Goal: Task Accomplishment & Management: Use online tool/utility

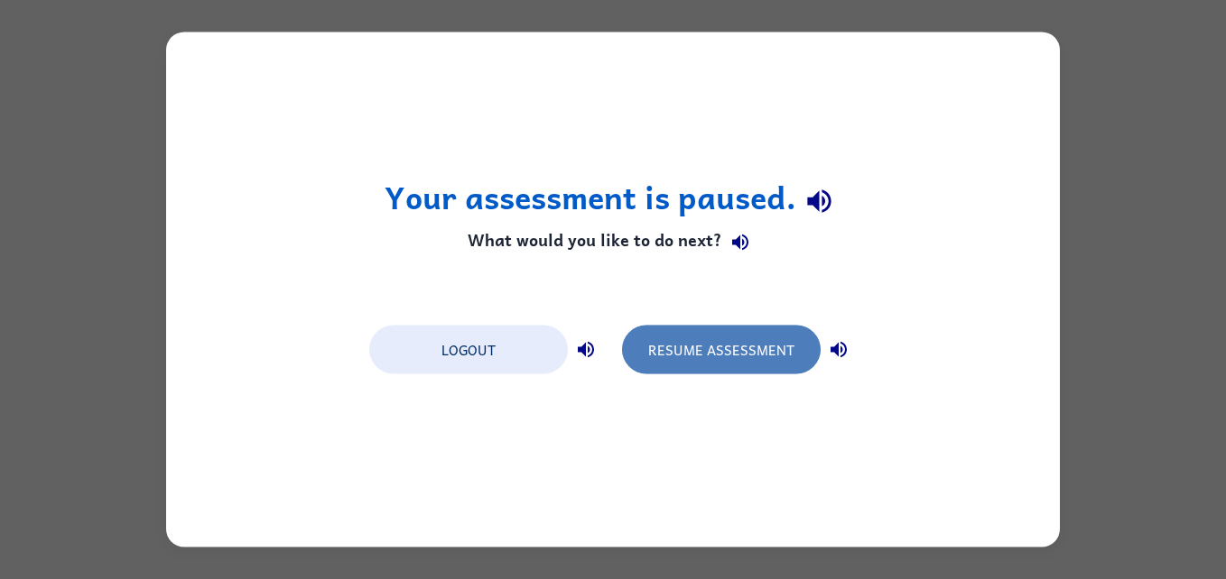
click at [694, 340] on button "Resume Assessment" at bounding box center [721, 350] width 199 height 49
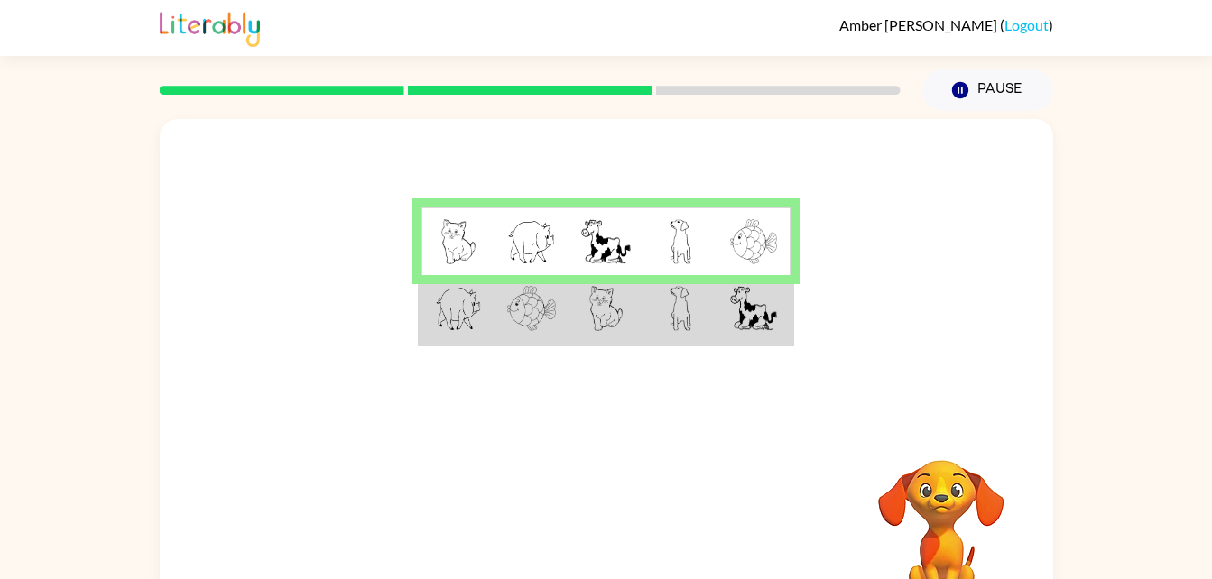
click at [727, 329] on td at bounding box center [755, 310] width 74 height 70
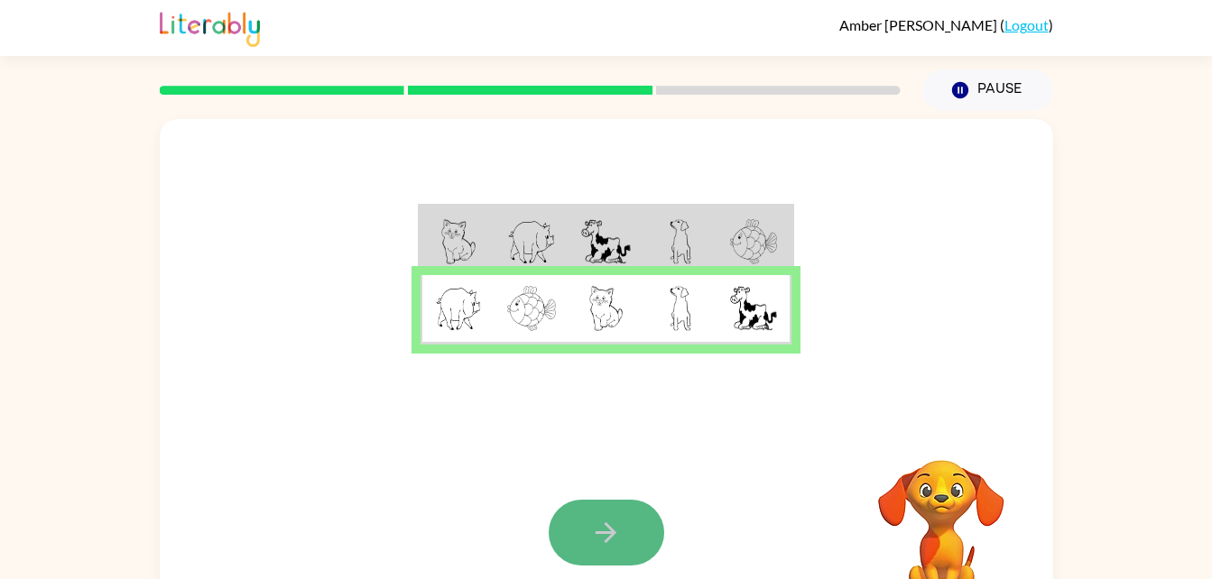
click at [578, 542] on button "button" at bounding box center [607, 533] width 116 height 66
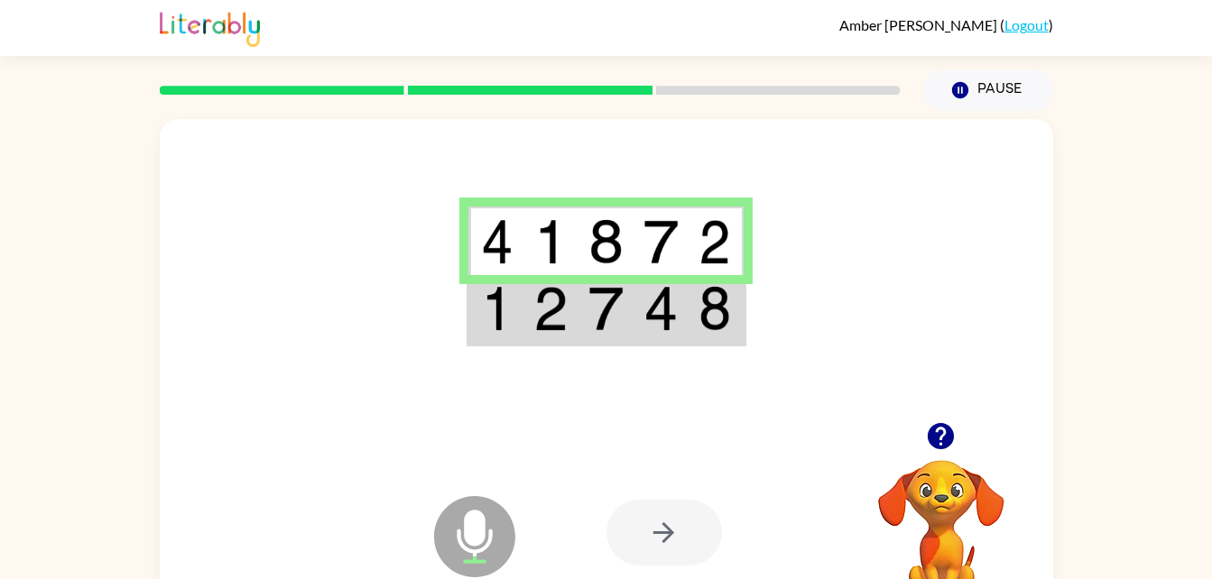
click at [597, 301] on img at bounding box center [605, 308] width 34 height 45
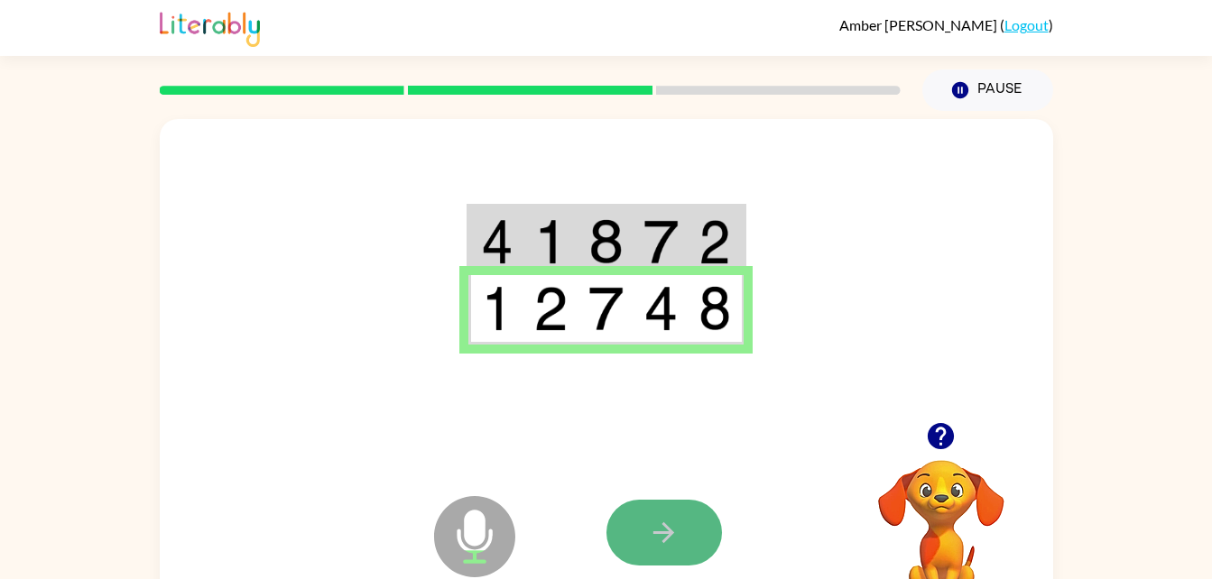
click at [637, 516] on button "button" at bounding box center [665, 533] width 116 height 66
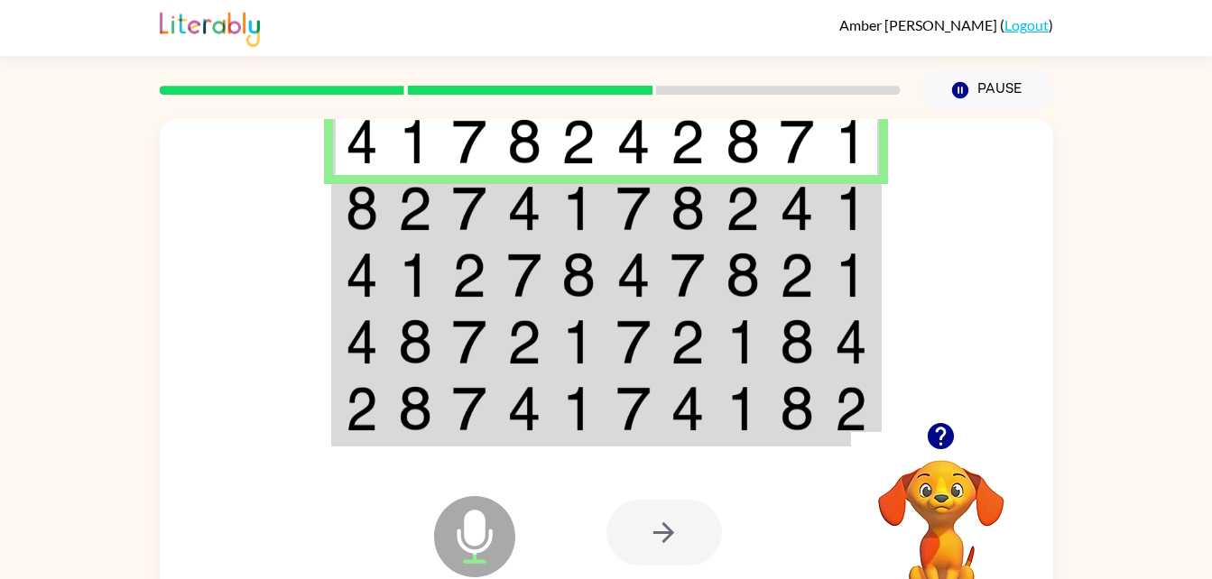
click at [594, 218] on img at bounding box center [578, 208] width 34 height 45
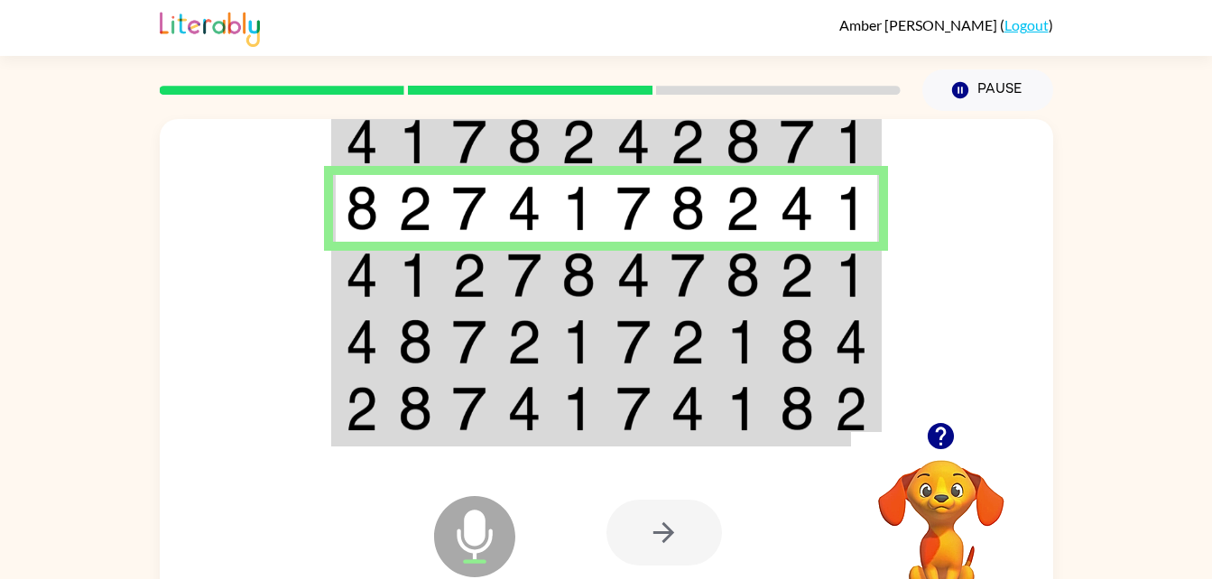
click at [760, 271] on td at bounding box center [743, 275] width 55 height 67
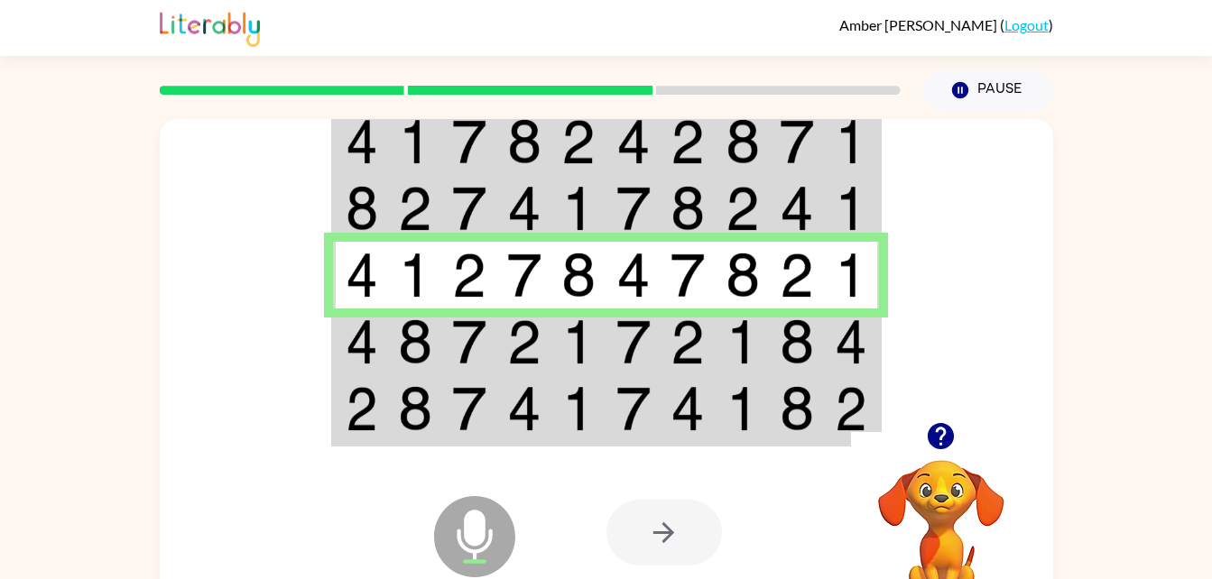
click at [340, 325] on td at bounding box center [360, 342] width 55 height 67
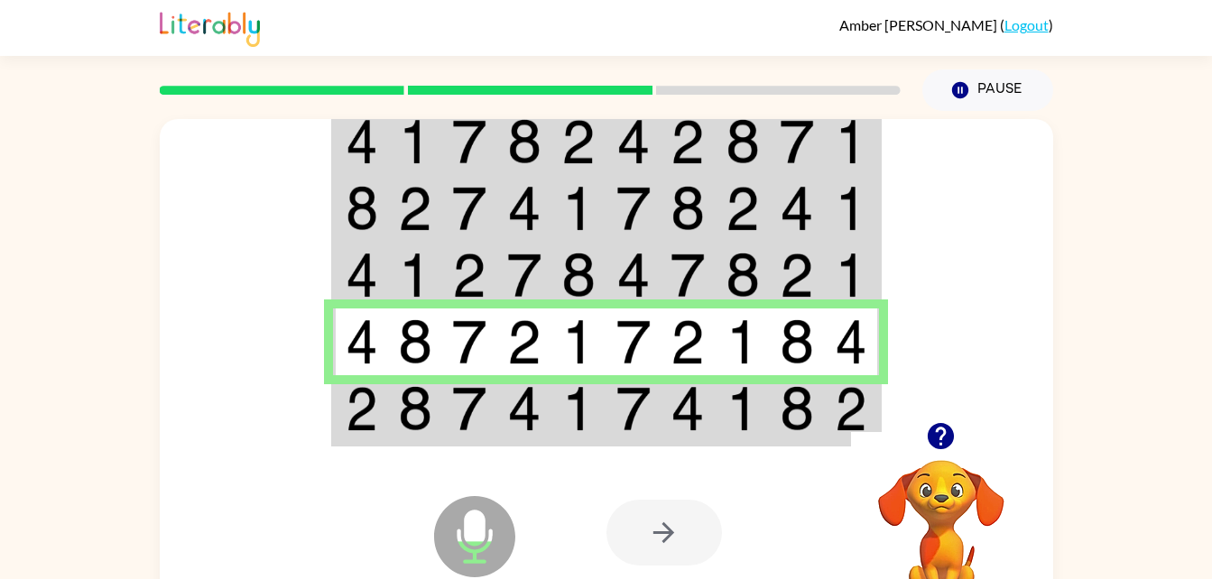
click at [774, 386] on td at bounding box center [797, 410] width 55 height 70
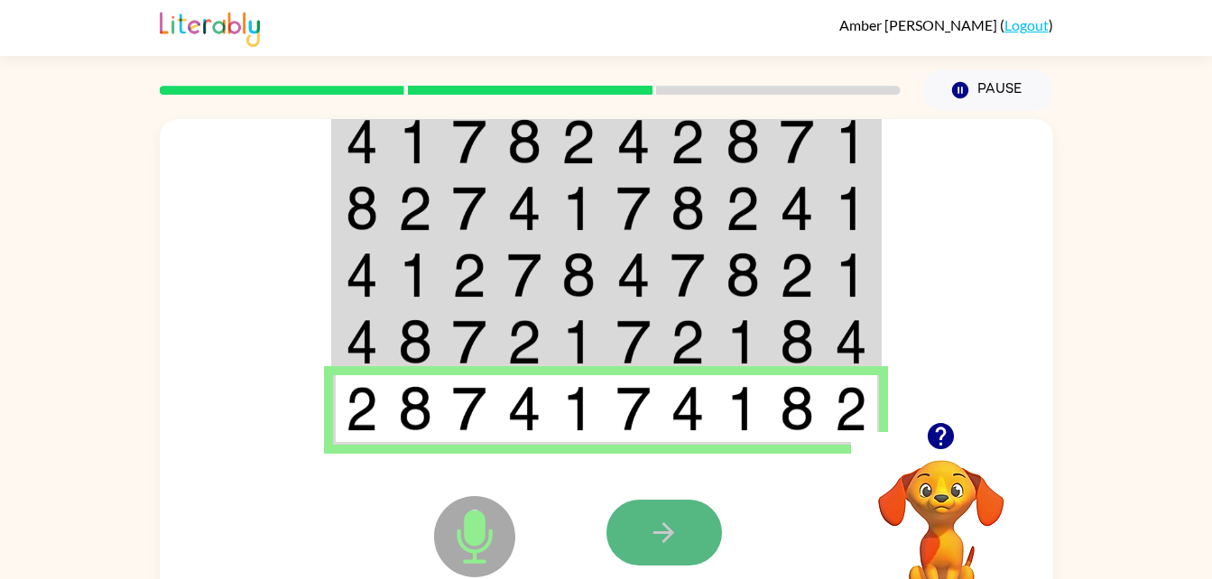
click at [662, 533] on icon "button" at bounding box center [663, 533] width 21 height 21
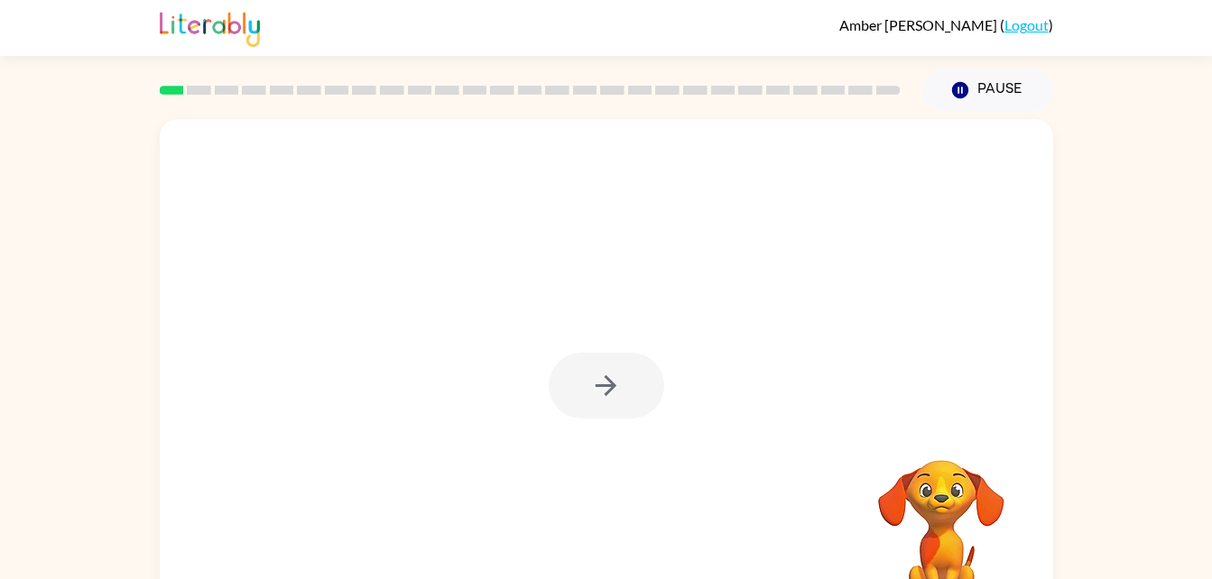
click at [601, 381] on div at bounding box center [607, 386] width 116 height 66
click at [608, 374] on icon "button" at bounding box center [606, 386] width 32 height 32
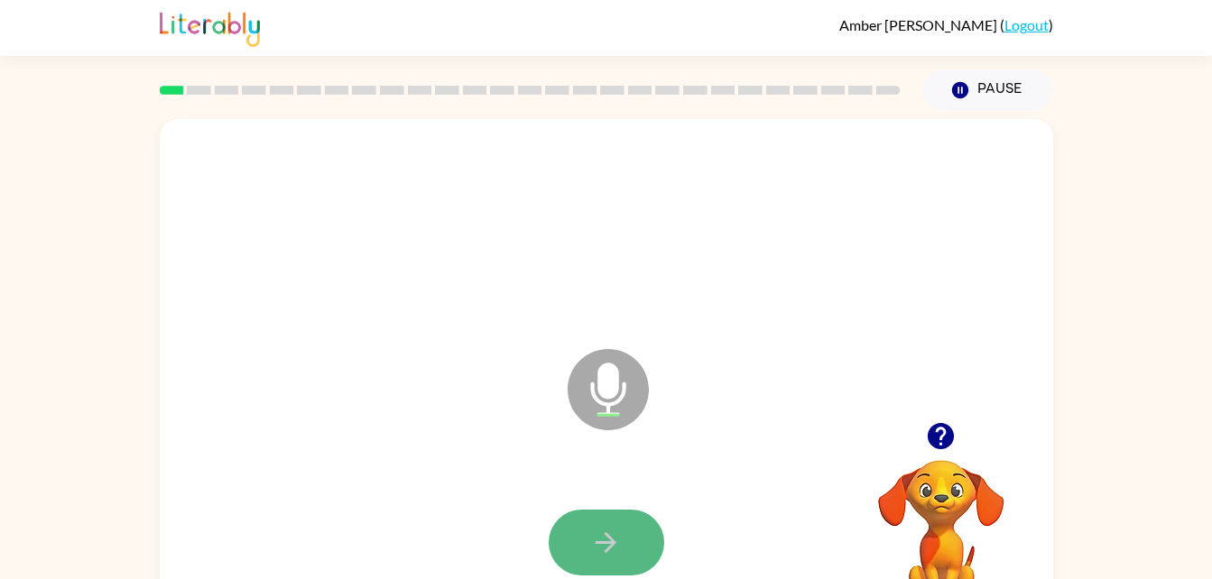
click at [607, 530] on icon "button" at bounding box center [606, 543] width 32 height 32
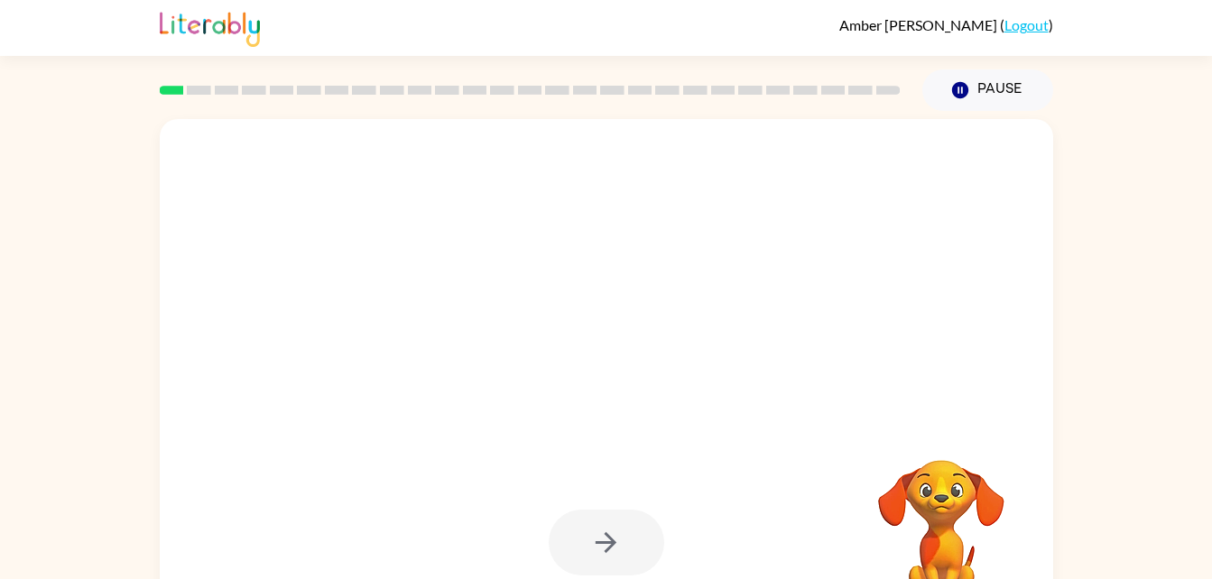
click at [614, 520] on div at bounding box center [607, 543] width 116 height 66
click at [610, 553] on div at bounding box center [607, 543] width 116 height 66
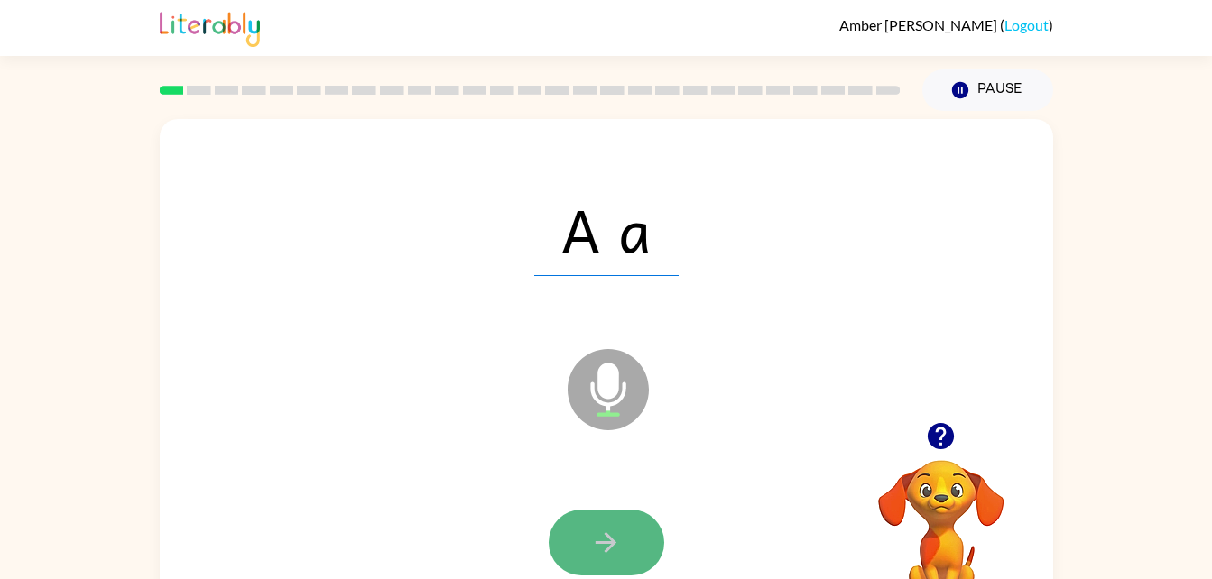
click at [606, 541] on icon "button" at bounding box center [606, 543] width 32 height 32
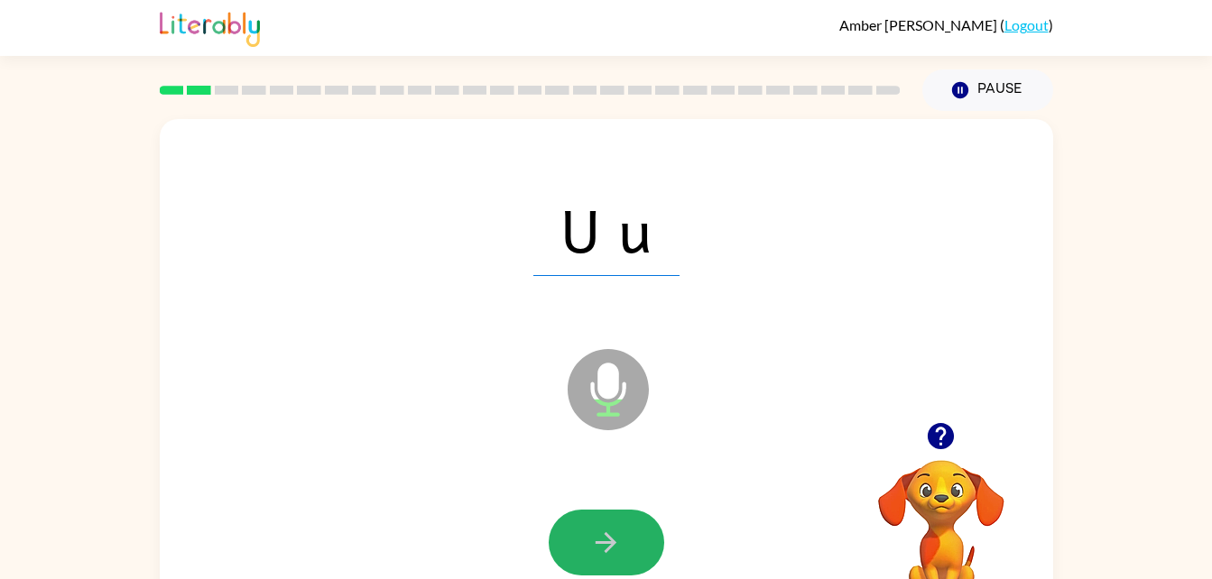
click at [606, 541] on icon "button" at bounding box center [606, 543] width 32 height 32
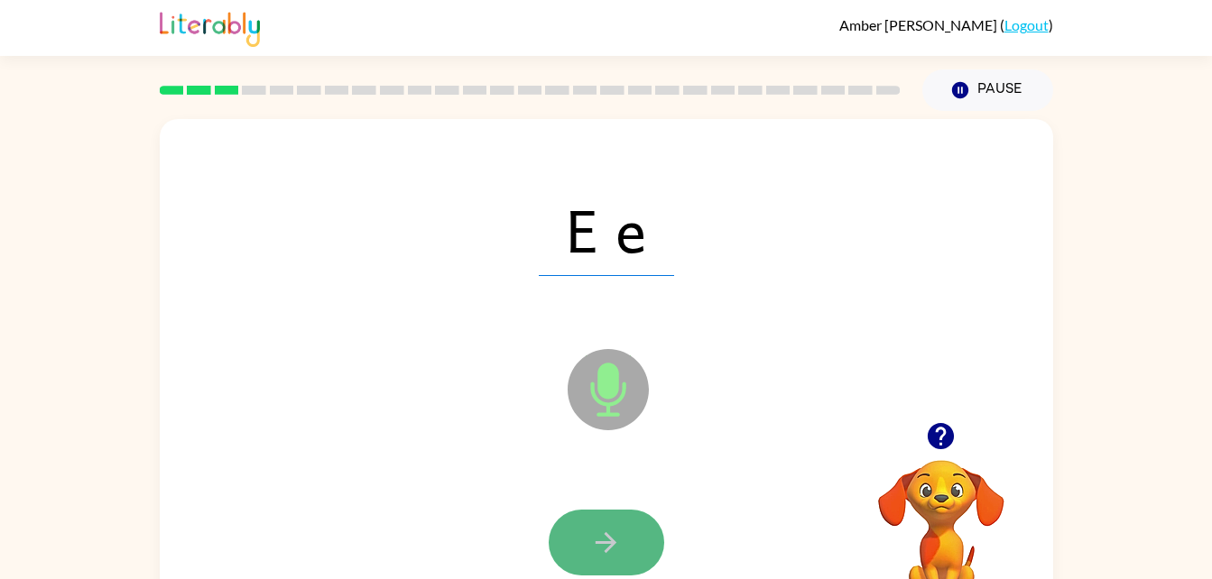
click at [635, 542] on button "button" at bounding box center [607, 543] width 116 height 66
click at [620, 536] on icon "button" at bounding box center [606, 543] width 32 height 32
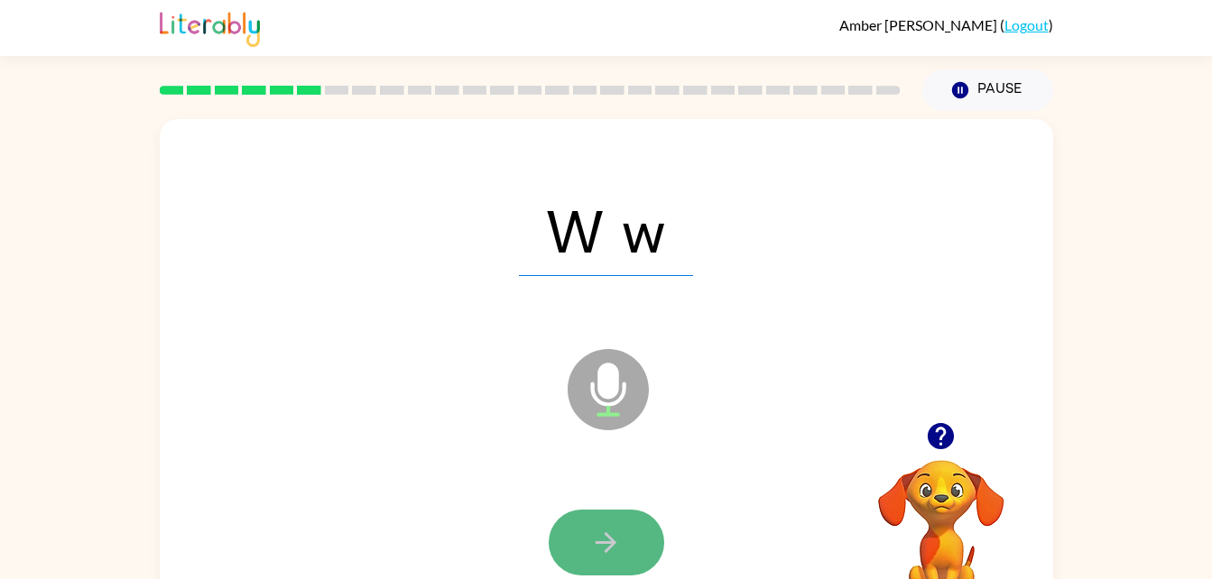
click at [586, 538] on button "button" at bounding box center [607, 543] width 116 height 66
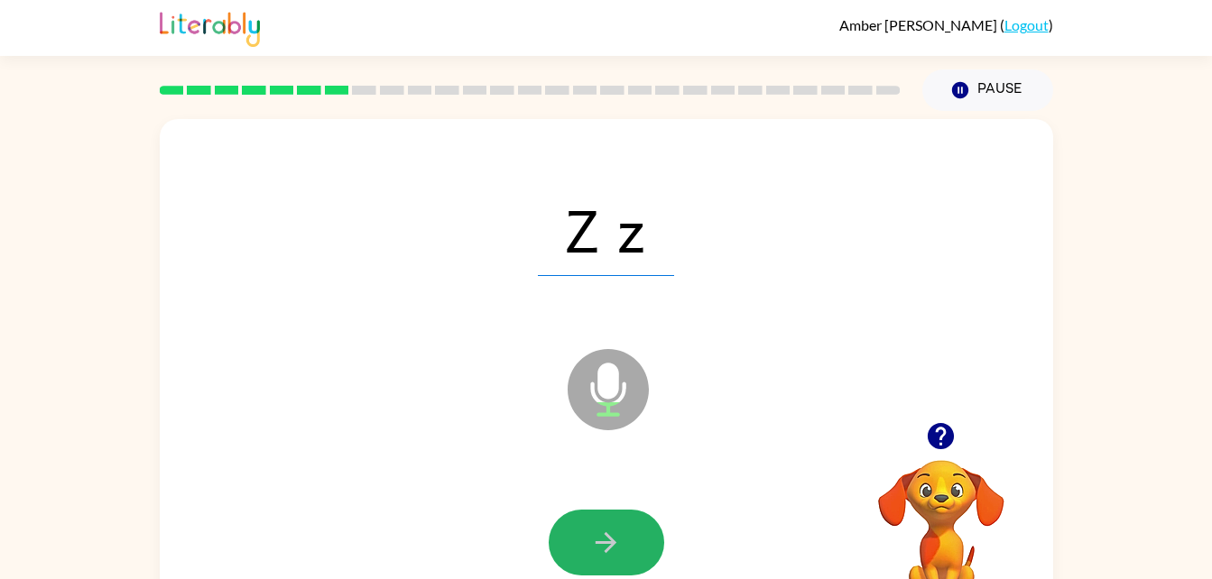
click at [586, 538] on button "button" at bounding box center [607, 543] width 116 height 66
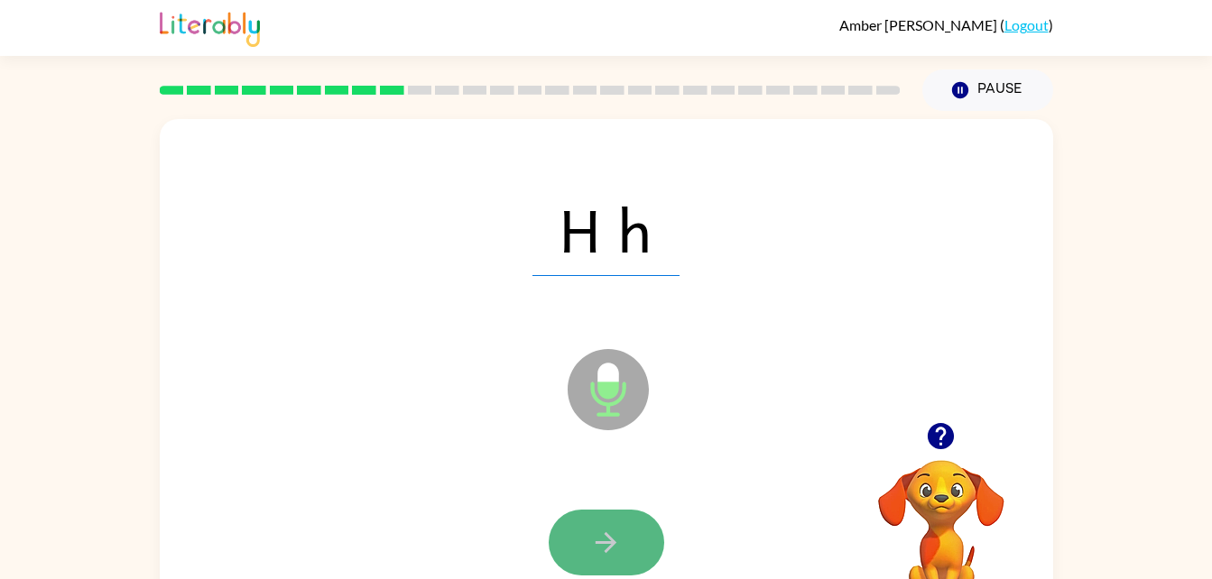
click at [621, 530] on icon "button" at bounding box center [606, 543] width 32 height 32
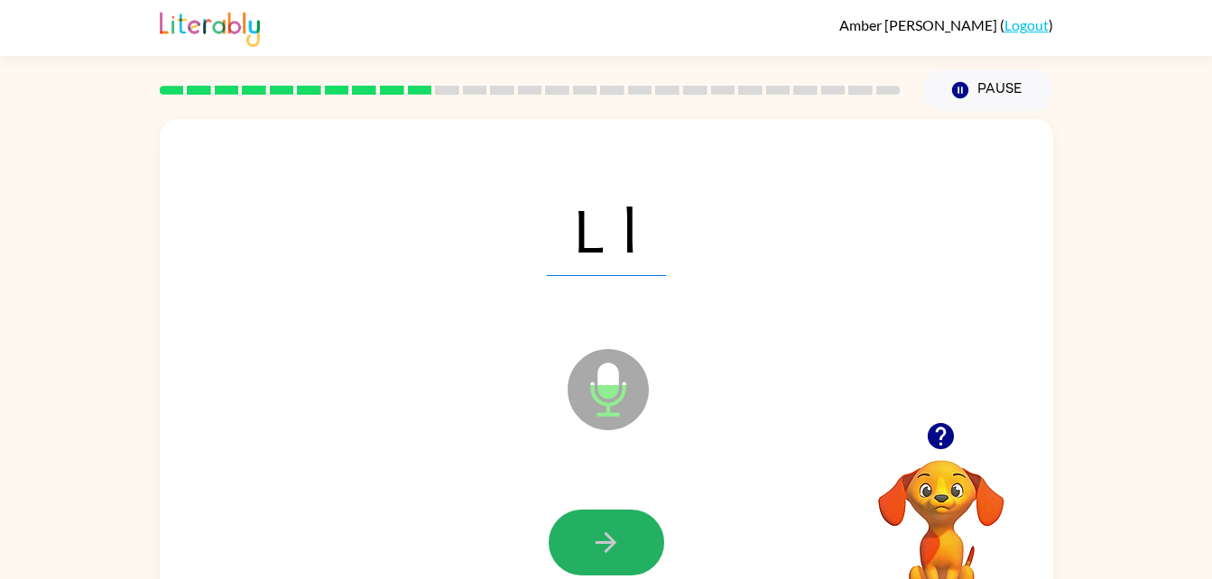
click at [621, 530] on icon "button" at bounding box center [606, 543] width 32 height 32
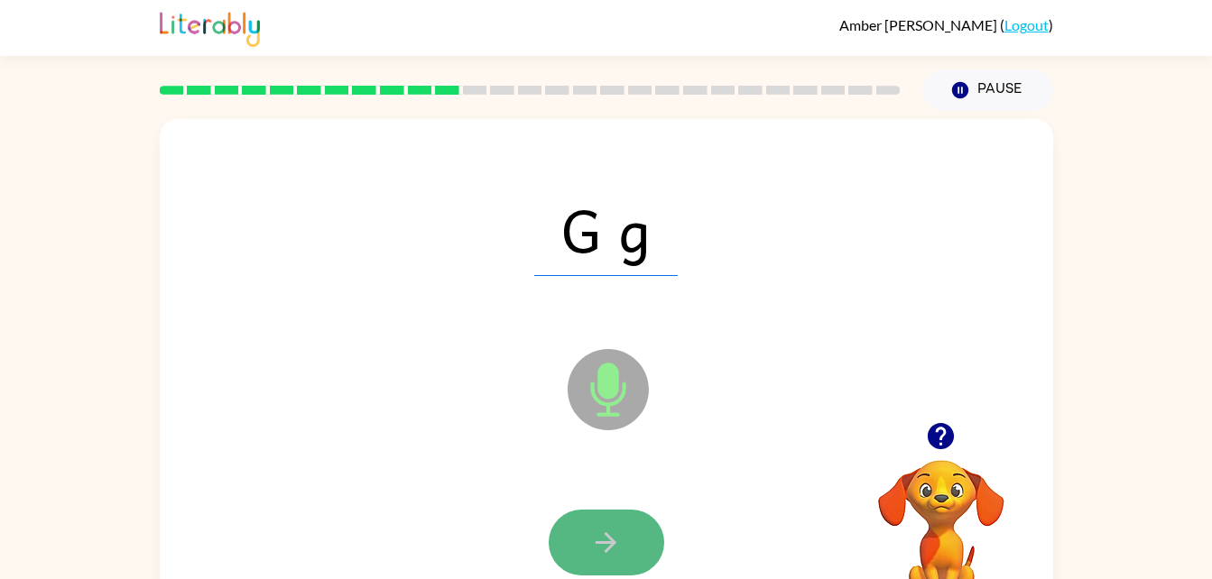
click at [614, 549] on icon "button" at bounding box center [606, 543] width 32 height 32
click at [616, 548] on icon "button" at bounding box center [606, 543] width 32 height 32
click at [612, 538] on icon "button" at bounding box center [606, 543] width 32 height 32
click at [602, 547] on icon "button" at bounding box center [606, 543] width 32 height 32
drag, startPoint x: 602, startPoint y: 547, endPoint x: 579, endPoint y: 547, distance: 23.5
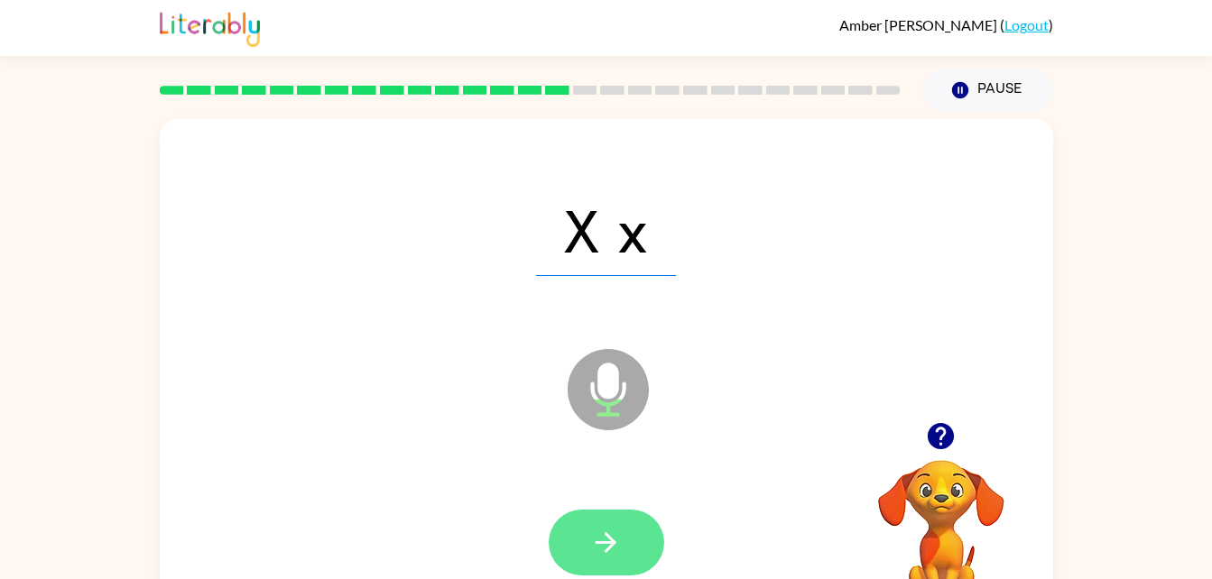
click at [579, 547] on button "button" at bounding box center [607, 543] width 116 height 66
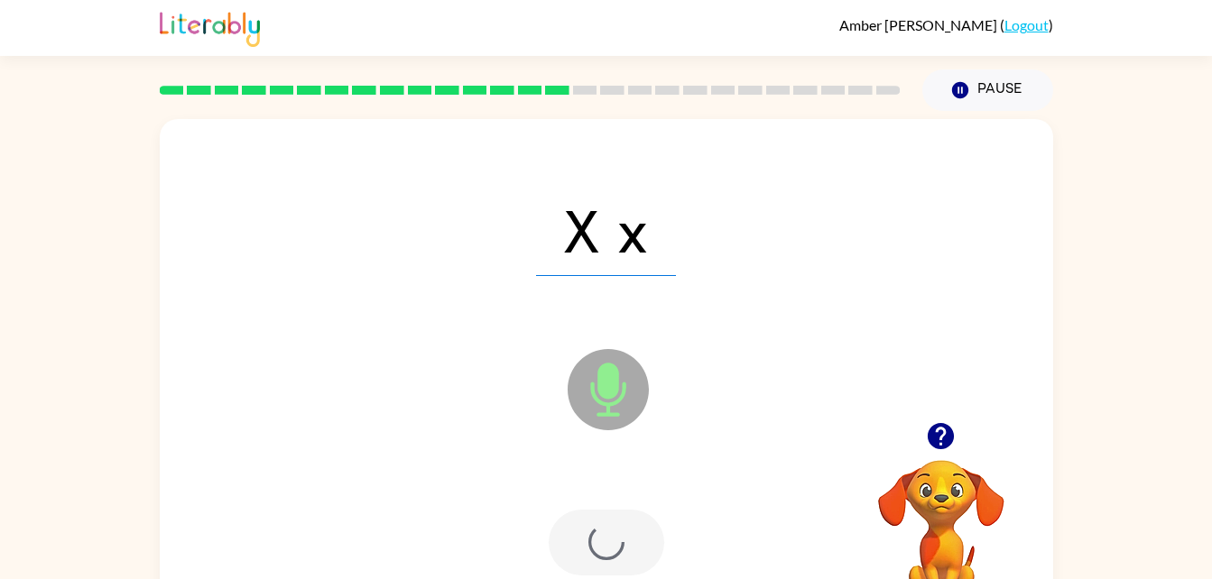
click at [579, 547] on div at bounding box center [607, 543] width 116 height 66
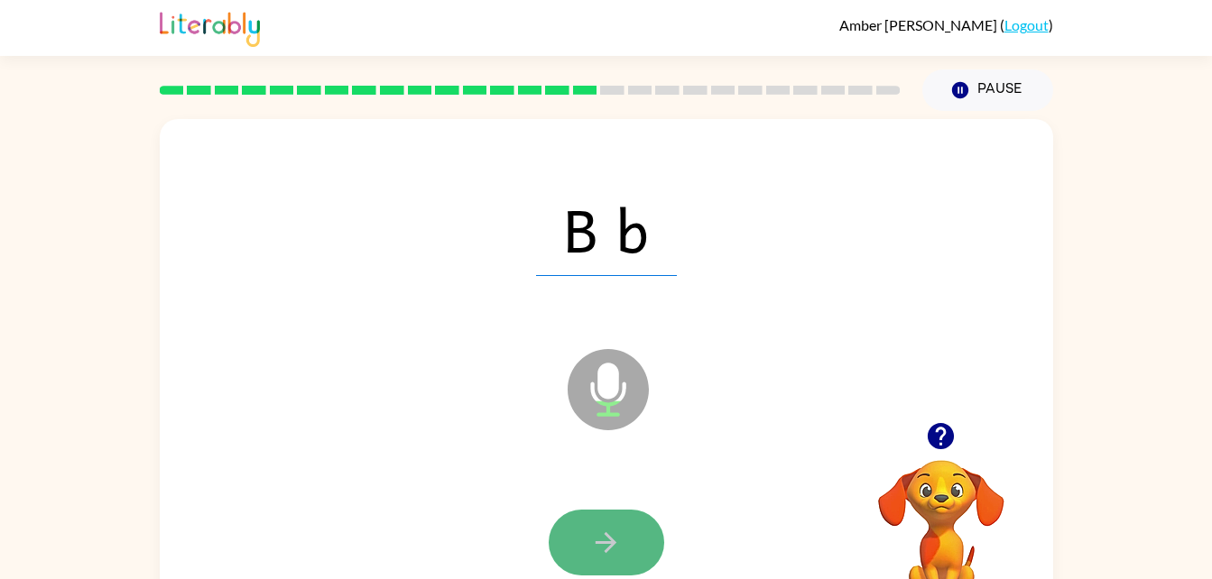
click at [579, 546] on button "button" at bounding box center [607, 543] width 116 height 66
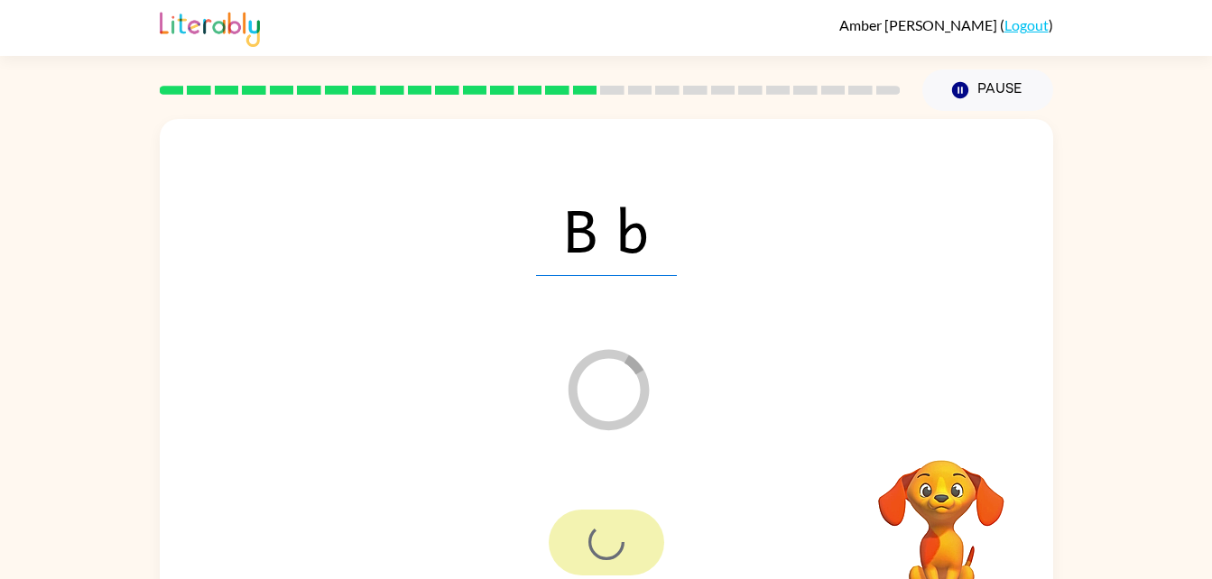
click at [579, 546] on div at bounding box center [607, 543] width 116 height 66
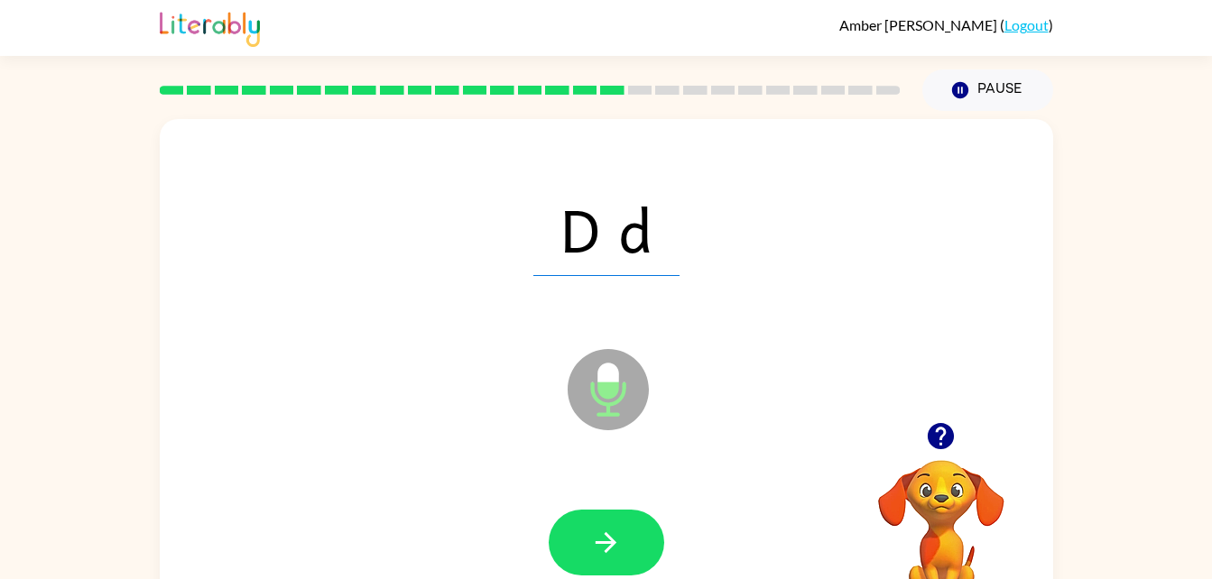
click at [597, 527] on icon "button" at bounding box center [606, 543] width 32 height 32
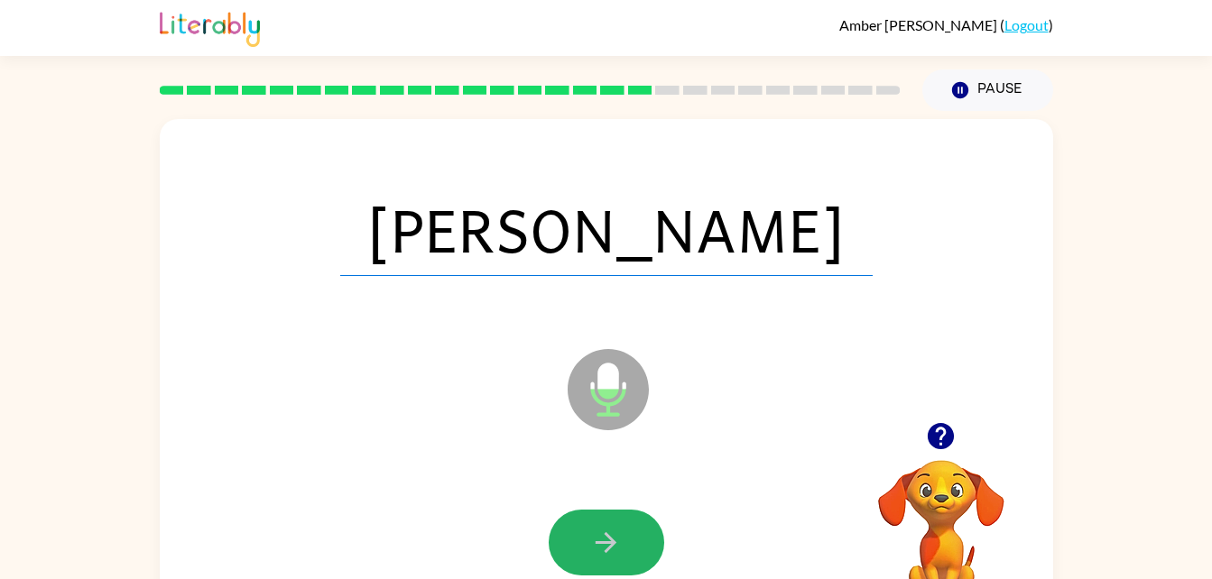
click at [597, 527] on icon "button" at bounding box center [606, 543] width 32 height 32
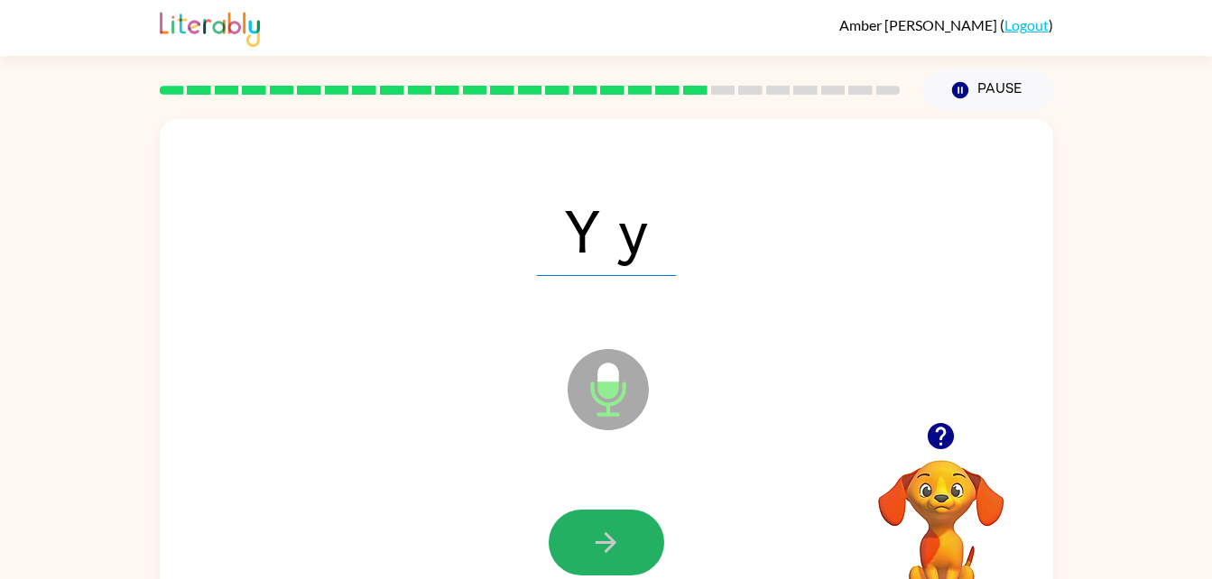
click at [597, 527] on icon "button" at bounding box center [606, 543] width 32 height 32
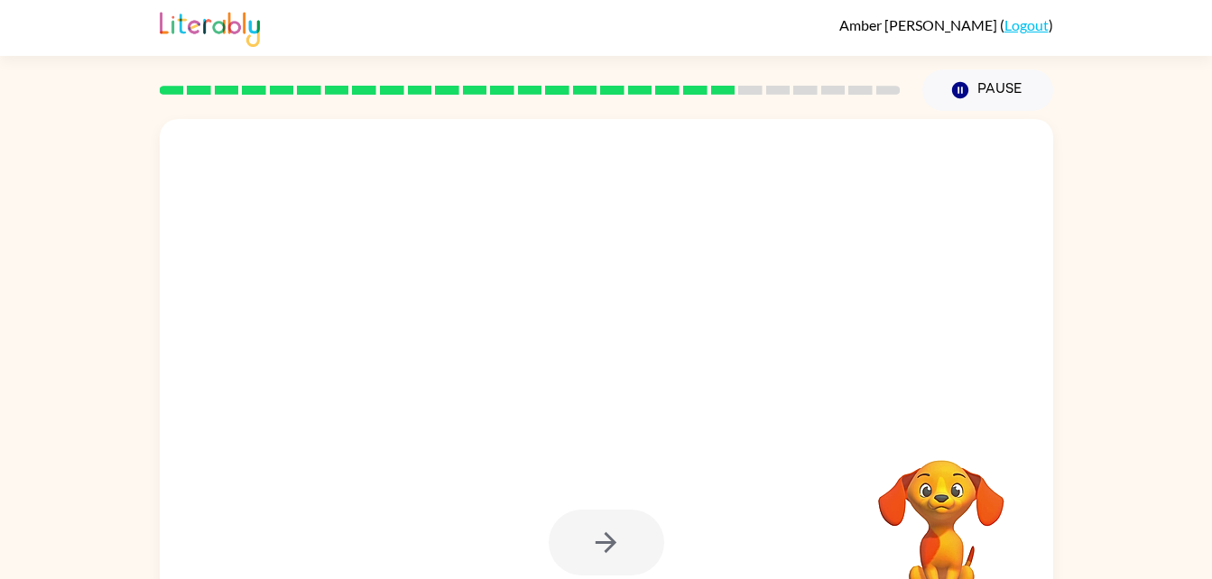
click at [597, 527] on div at bounding box center [607, 543] width 116 height 66
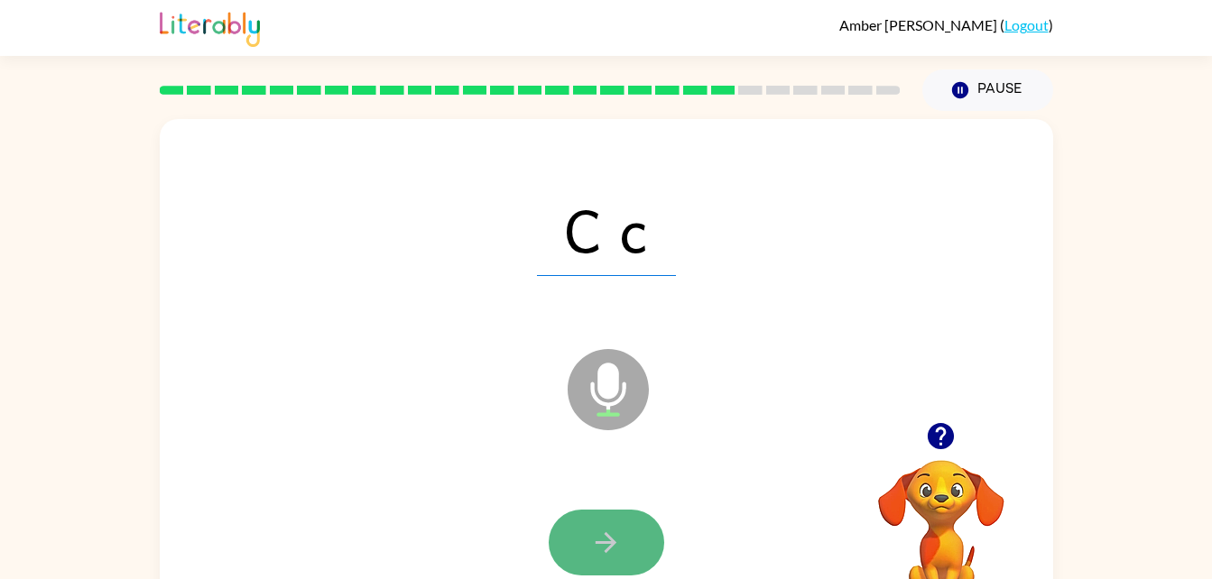
click at [597, 527] on icon "button" at bounding box center [606, 543] width 32 height 32
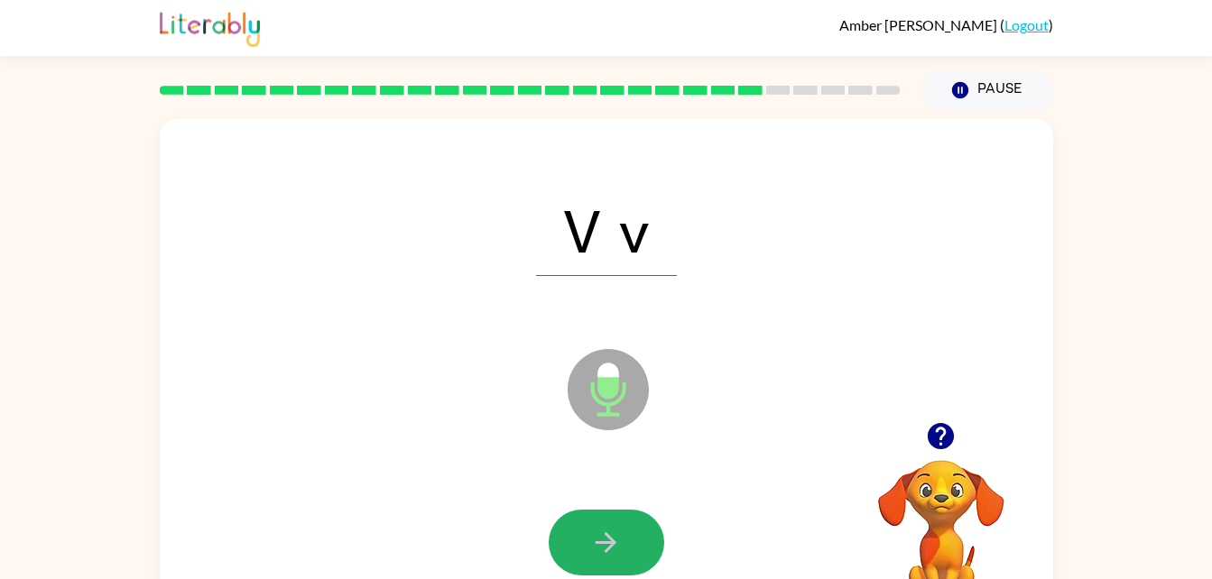
click at [597, 527] on icon "button" at bounding box center [606, 543] width 32 height 32
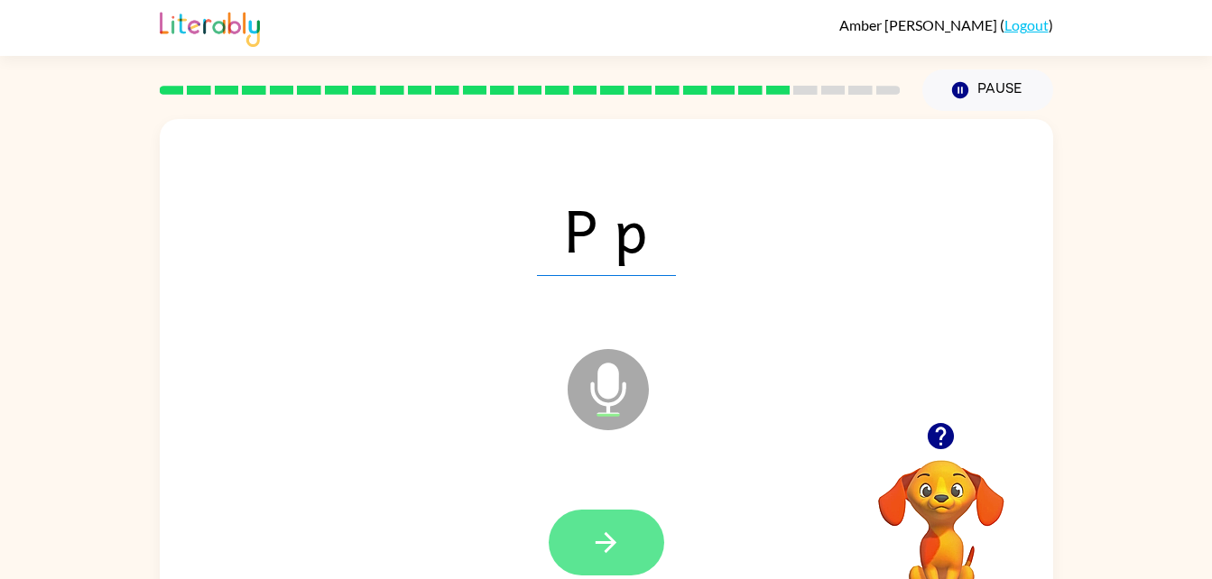
click at [597, 527] on icon "button" at bounding box center [606, 543] width 32 height 32
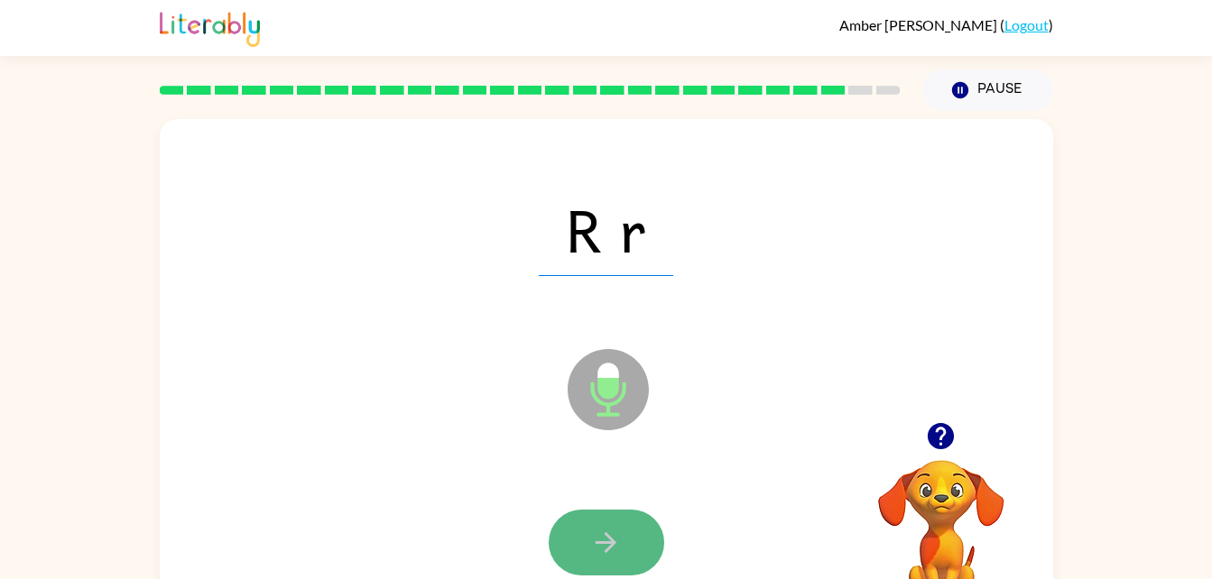
click at [625, 543] on button "button" at bounding box center [607, 543] width 116 height 66
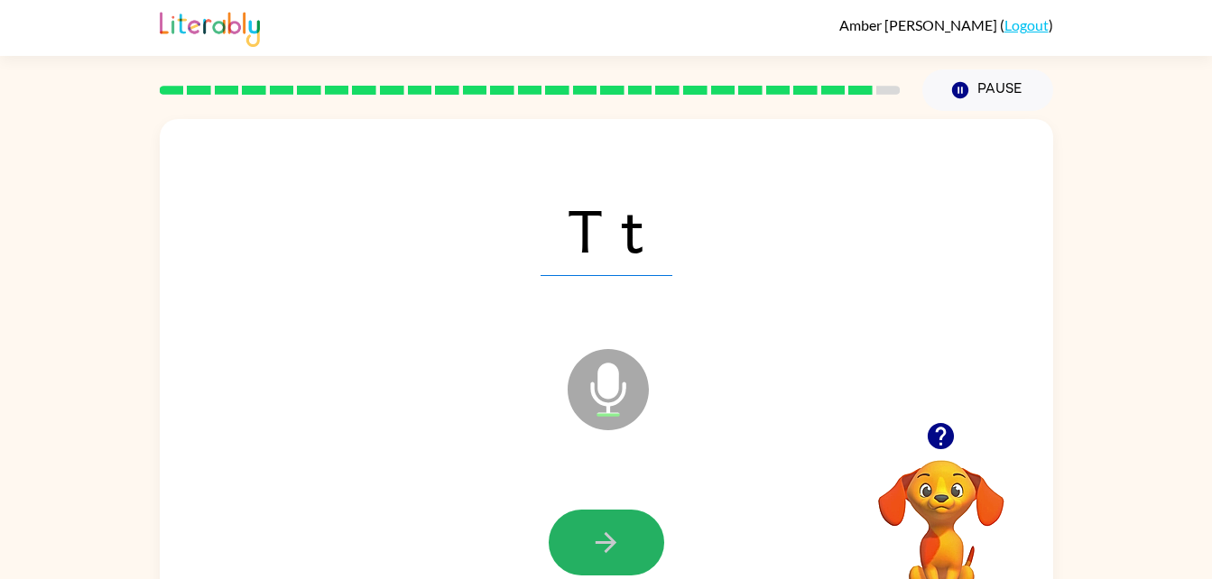
click at [625, 543] on button "button" at bounding box center [607, 543] width 116 height 66
